Goal: Check status: Check status

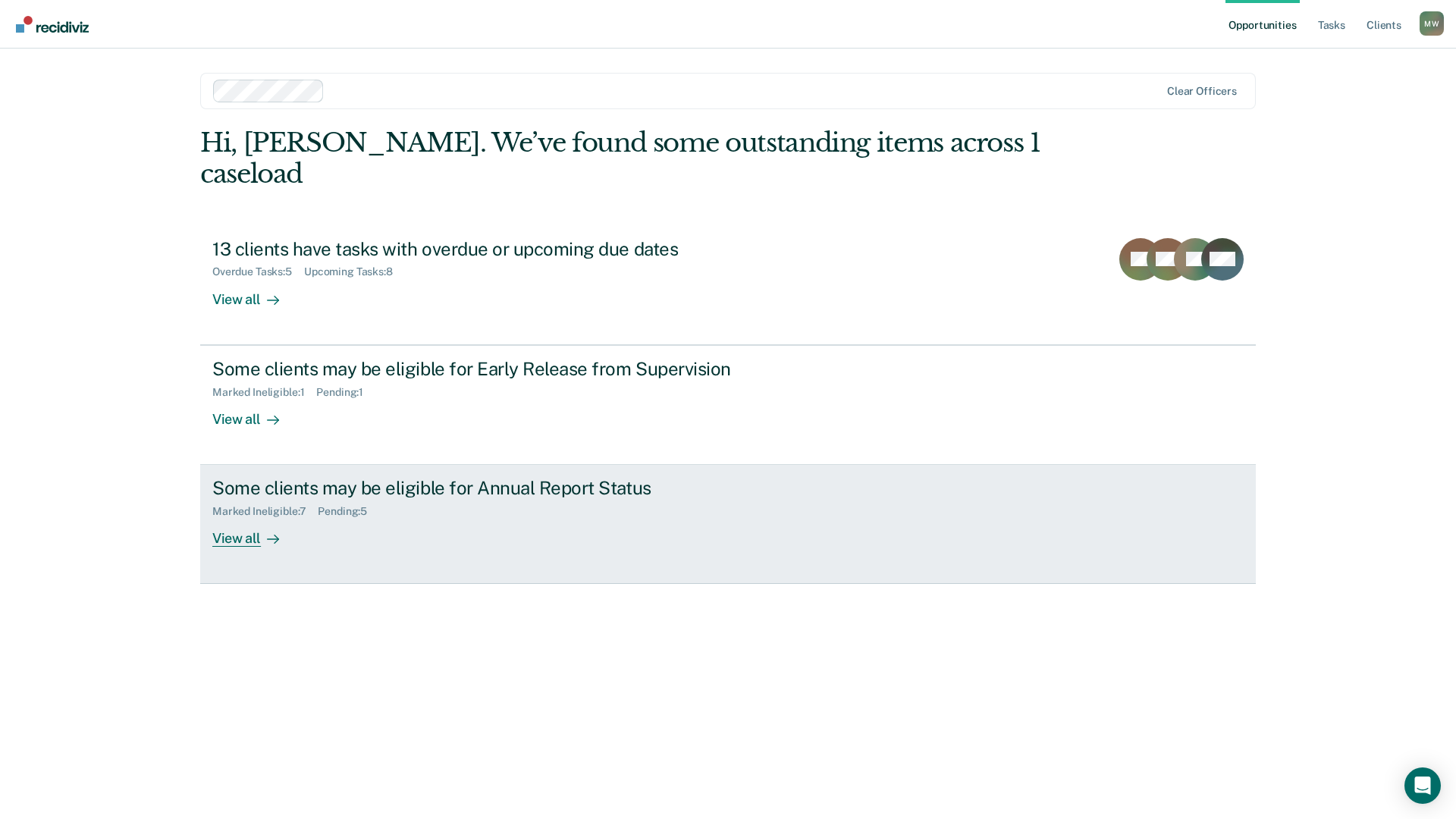
click at [678, 490] on div "Some clients may be eligible for Annual Report Status Marked Ineligible : 7 Pen…" at bounding box center [496, 511] width 569 height 70
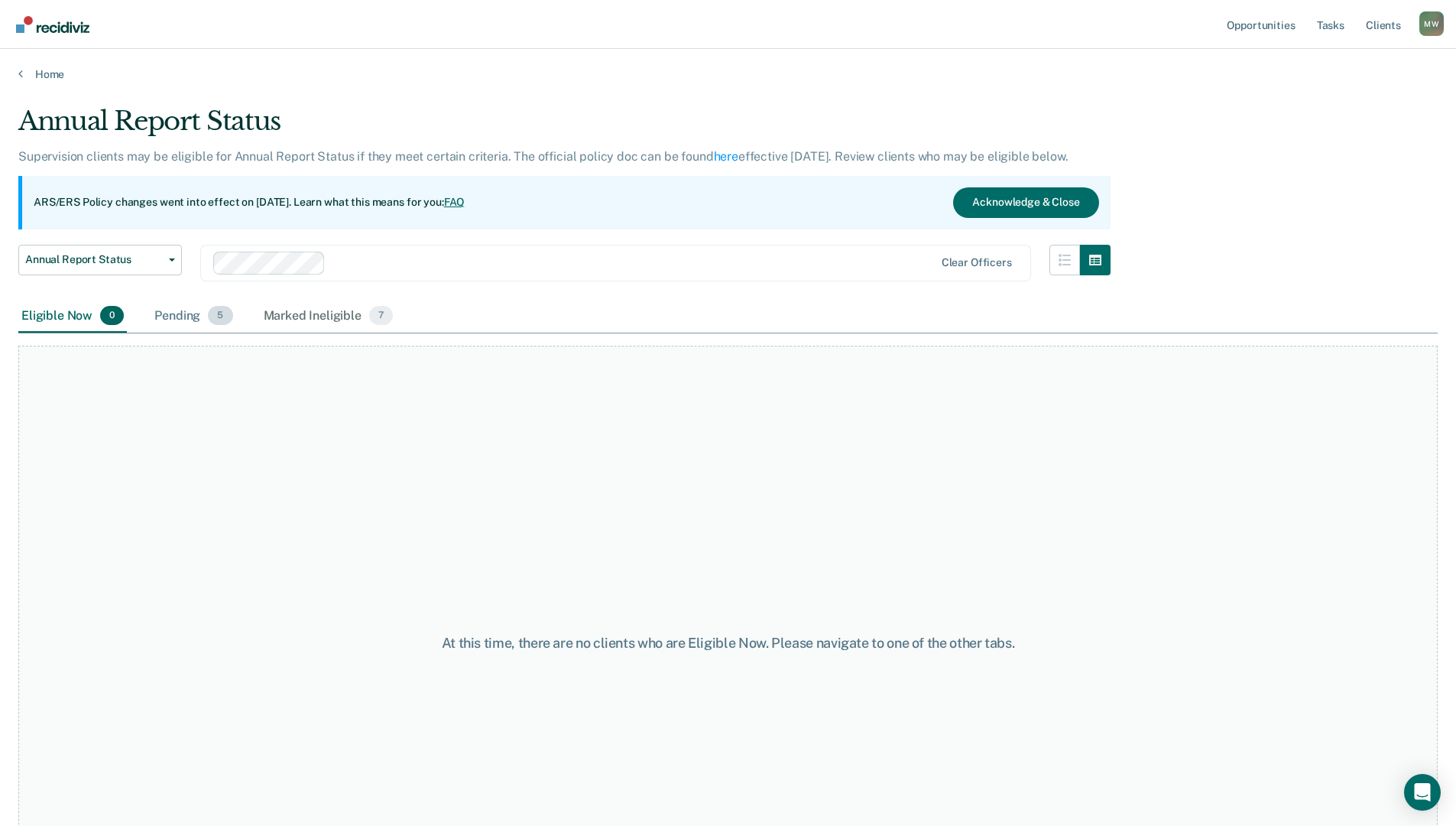
click at [205, 315] on div "Pending 5" at bounding box center [193, 317] width 84 height 34
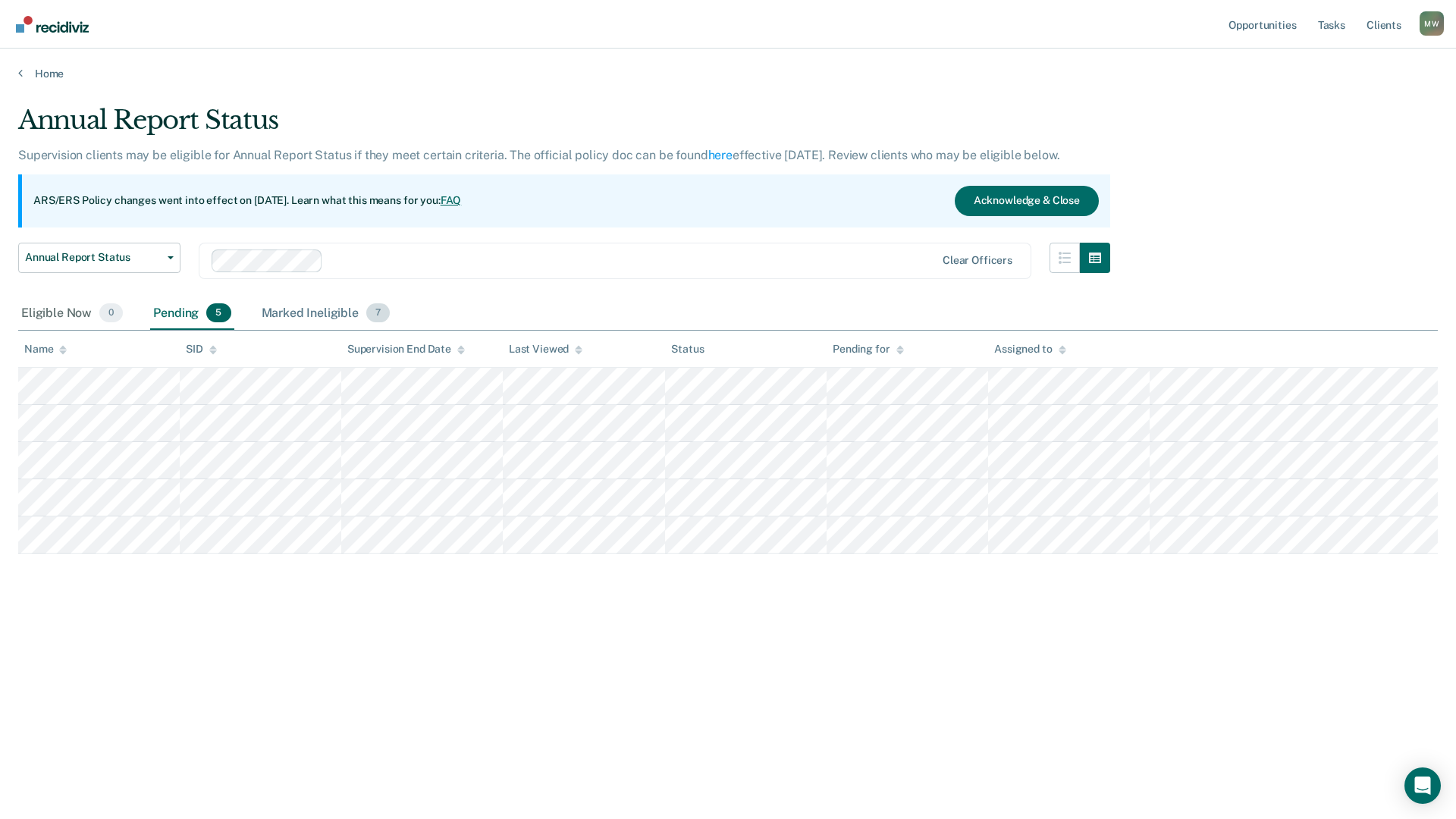
click at [288, 307] on div "Marked Ineligible 7" at bounding box center [326, 314] width 135 height 33
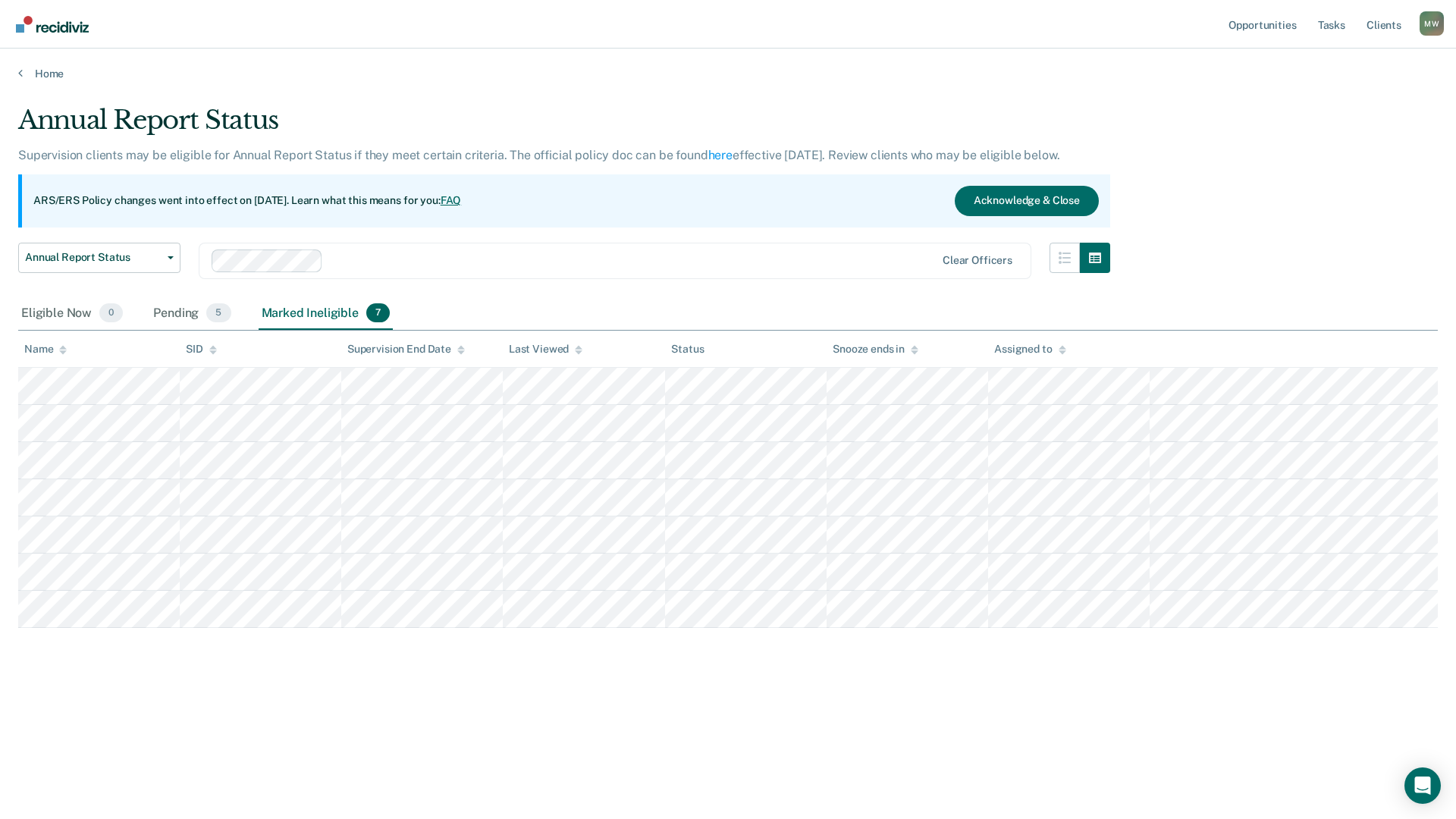
click at [13, 72] on div "Home" at bounding box center [728, 64] width 1456 height 32
click at [20, 74] on icon at bounding box center [20, 73] width 4 height 12
